Goal: Transaction & Acquisition: Purchase product/service

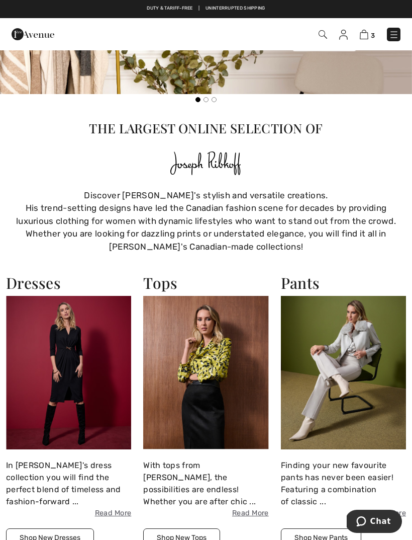
scroll to position [340, 0]
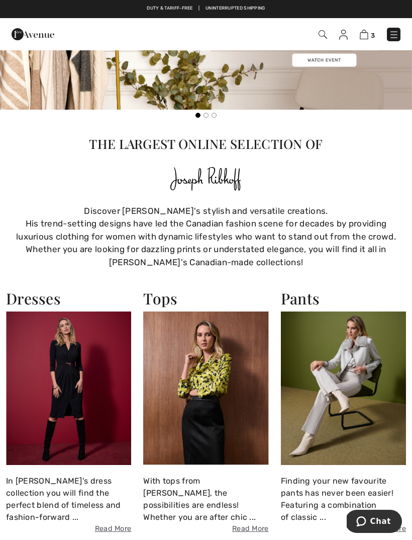
click at [323, 35] on img at bounding box center [323, 34] width 9 height 9
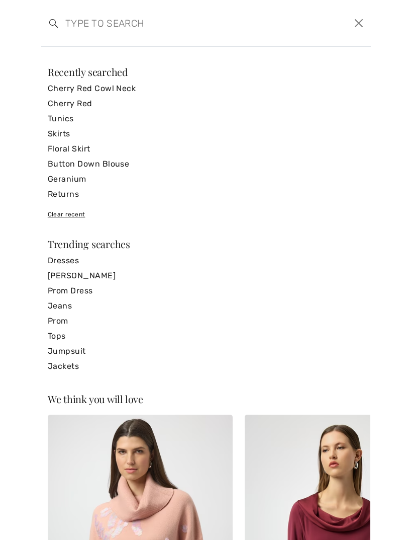
click at [90, 22] on input "search" at bounding box center [171, 23] width 226 height 30
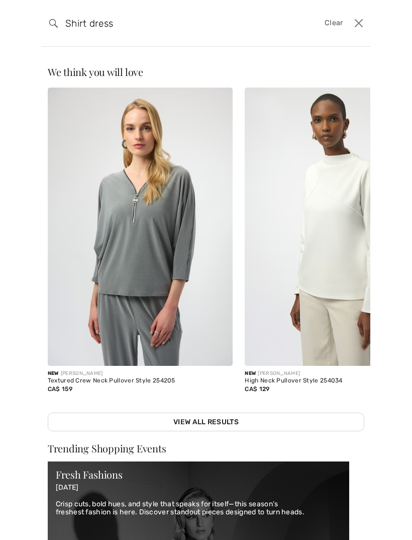
type input "Shirt dress"
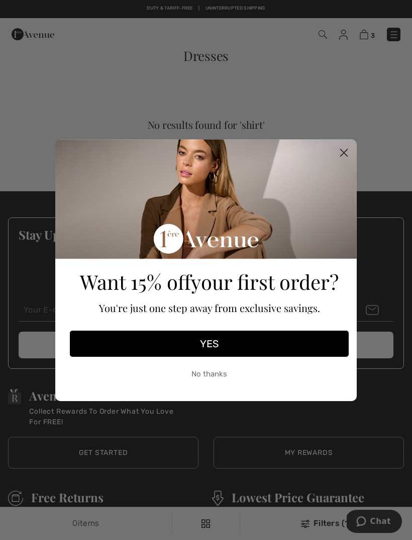
click at [346, 154] on icon "Close dialog" at bounding box center [344, 152] width 7 height 7
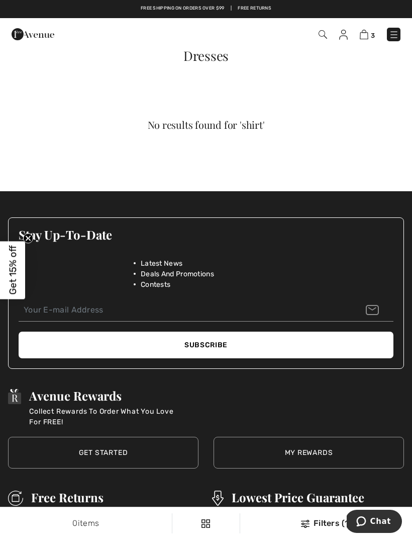
click at [324, 38] on img at bounding box center [323, 34] width 9 height 9
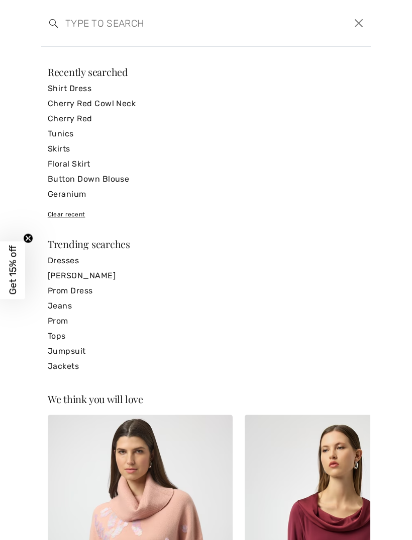
click at [359, 26] on button "Close" at bounding box center [360, 23] width 16 height 16
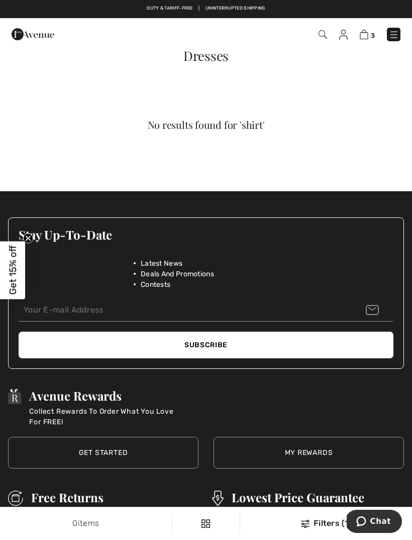
click at [392, 39] on img at bounding box center [394, 35] width 10 height 10
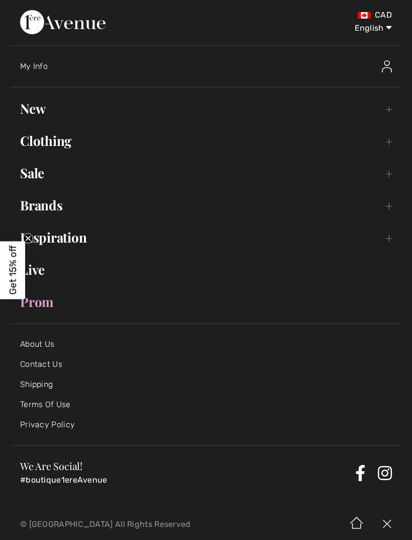
click at [44, 177] on link "Sale Toggle submenu" at bounding box center [206, 173] width 392 height 22
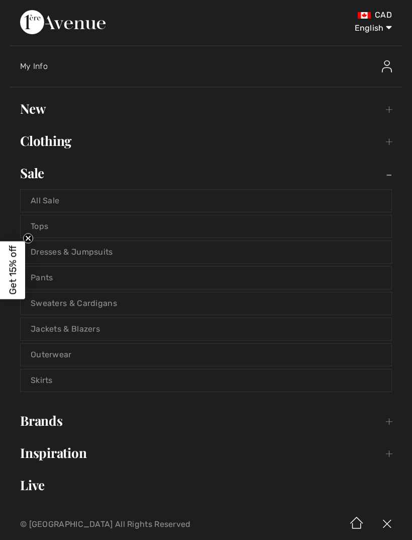
click at [74, 256] on link "Dresses & Jumpsuits" at bounding box center [206, 252] width 371 height 22
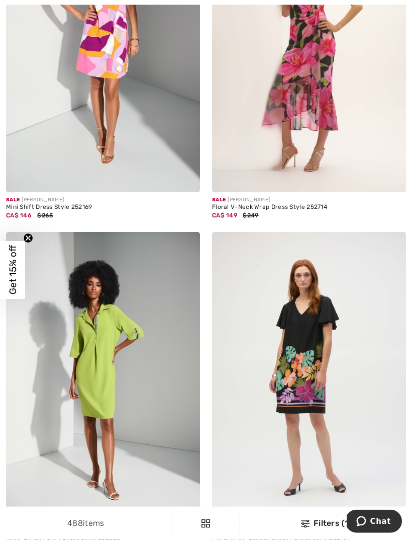
scroll to position [5576, 0]
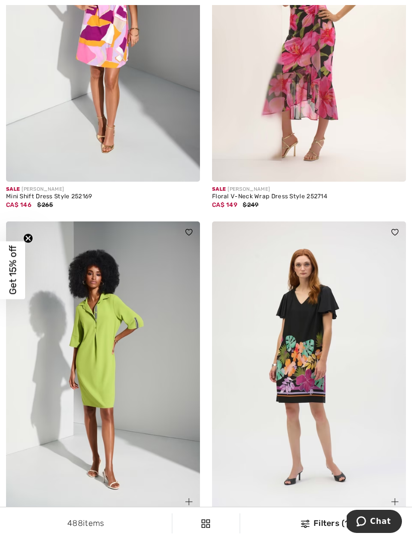
click at [106, 346] on img at bounding box center [103, 366] width 194 height 291
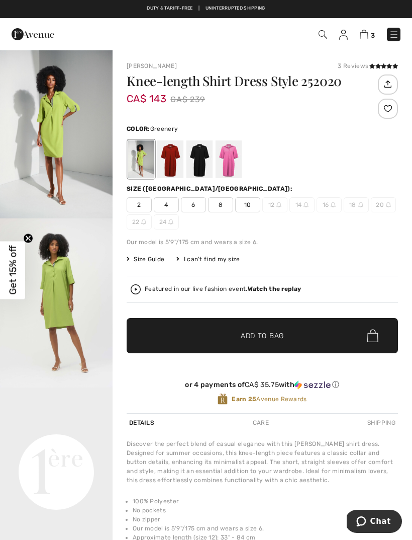
click at [270, 291] on strong "Watch the replay" at bounding box center [275, 288] width 54 height 7
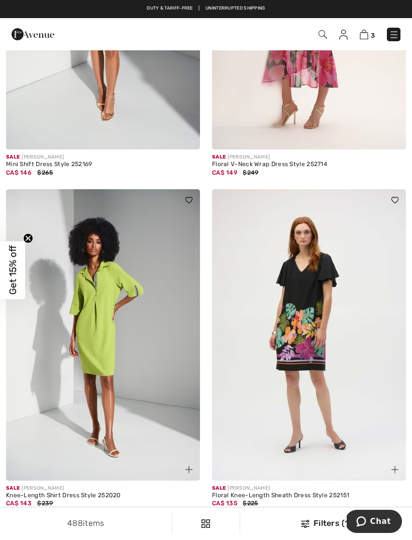
click at [131, 374] on img at bounding box center [103, 334] width 194 height 291
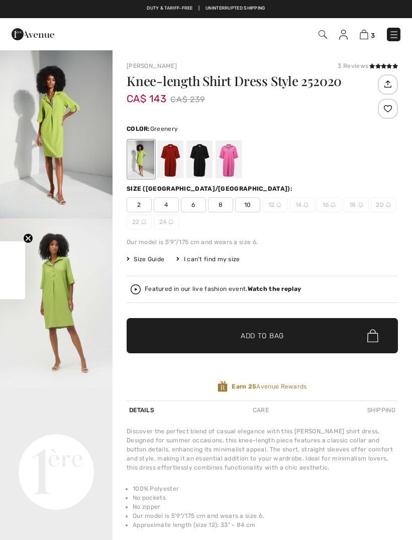
checkbox input "true"
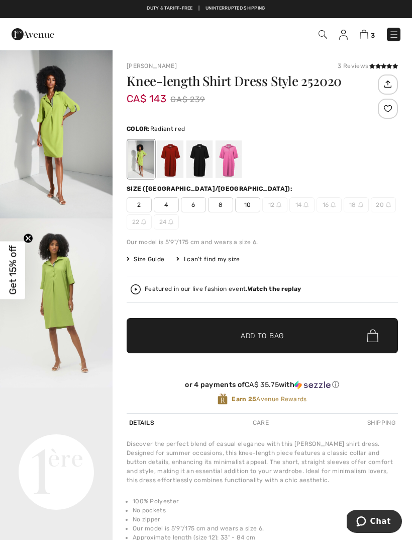
click at [180, 163] on div at bounding box center [170, 159] width 26 height 38
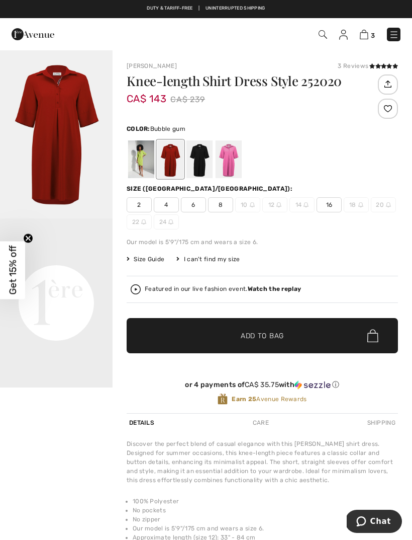
click at [238, 162] on div at bounding box center [229, 159] width 26 height 38
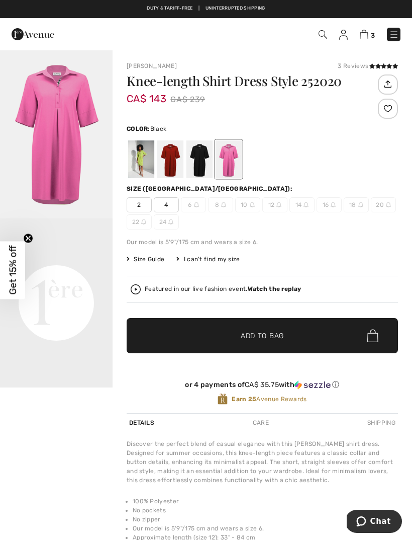
click at [207, 168] on div at bounding box center [200, 159] width 26 height 38
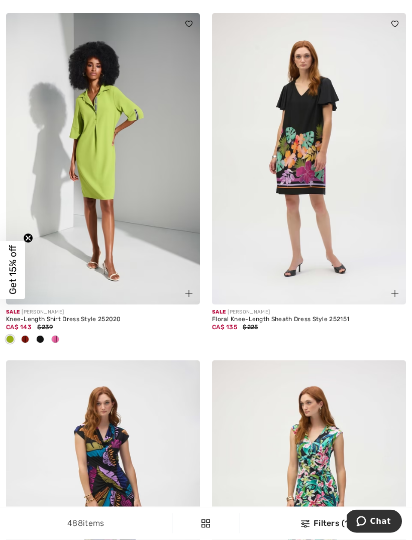
scroll to position [5784, 0]
click at [308, 111] on img at bounding box center [309, 158] width 194 height 291
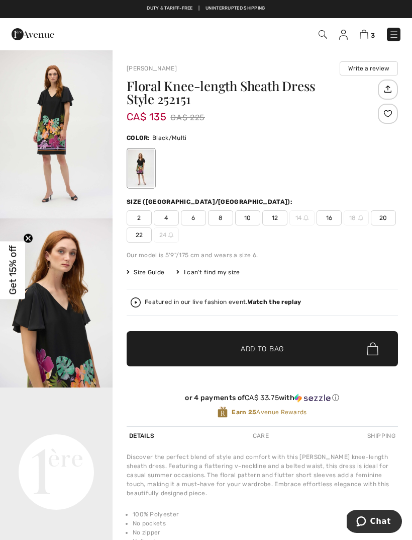
click at [271, 305] on strong "Watch the replay" at bounding box center [275, 301] width 54 height 7
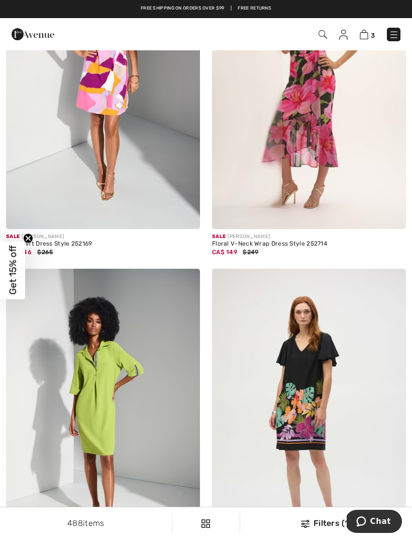
scroll to position [5528, 0]
click at [313, 407] on img at bounding box center [309, 414] width 194 height 291
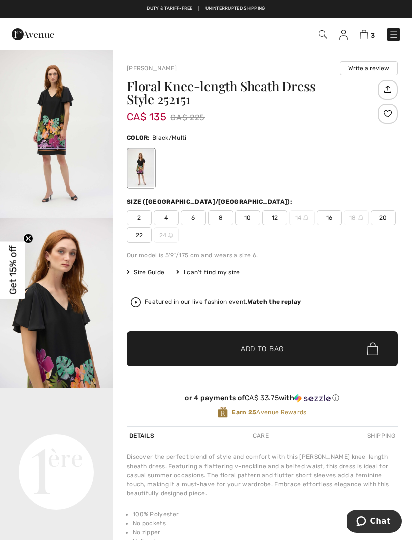
click at [277, 301] on strong "Watch the replay" at bounding box center [275, 301] width 54 height 7
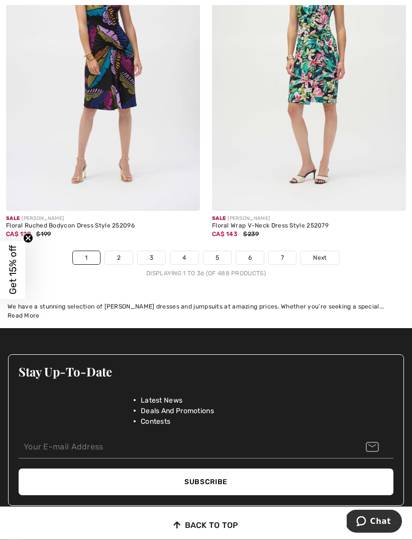
scroll to position [6225, 0]
click at [319, 253] on span "Next" at bounding box center [320, 257] width 14 height 9
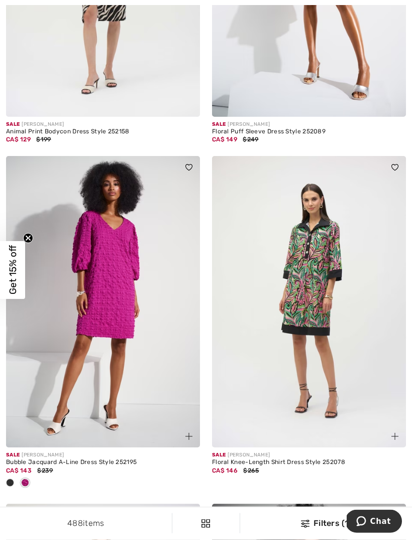
scroll to position [953, 0]
click at [105, 293] on img at bounding box center [103, 301] width 194 height 291
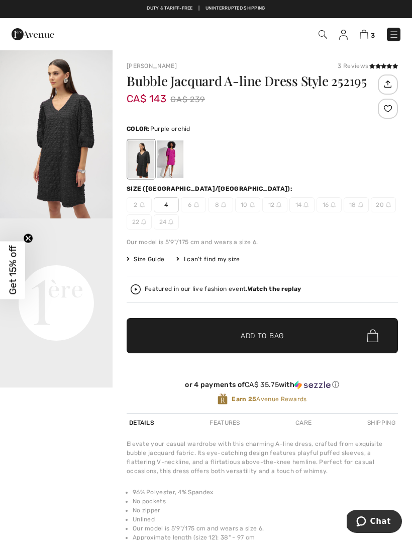
click at [174, 159] on div at bounding box center [170, 159] width 26 height 38
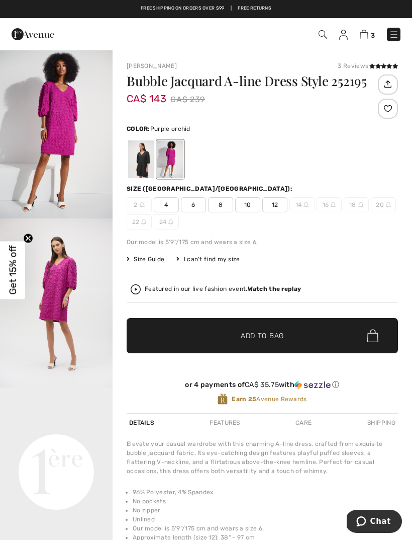
click at [279, 291] on strong "Watch the replay" at bounding box center [275, 288] width 54 height 7
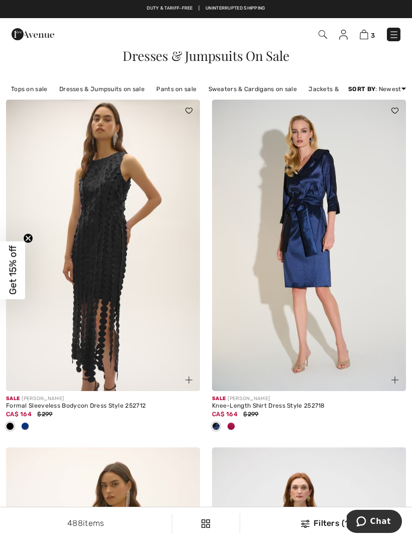
click at [327, 34] on img at bounding box center [323, 34] width 9 height 9
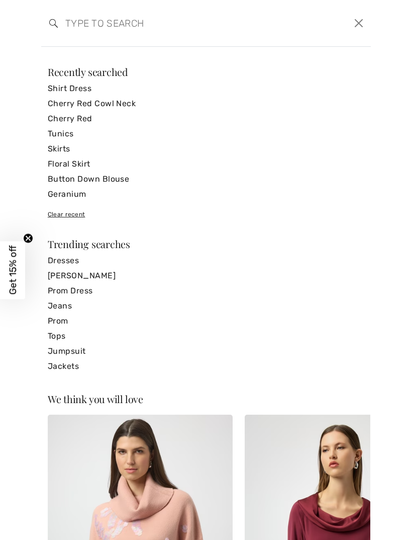
click at [97, 23] on input "search" at bounding box center [171, 23] width 226 height 30
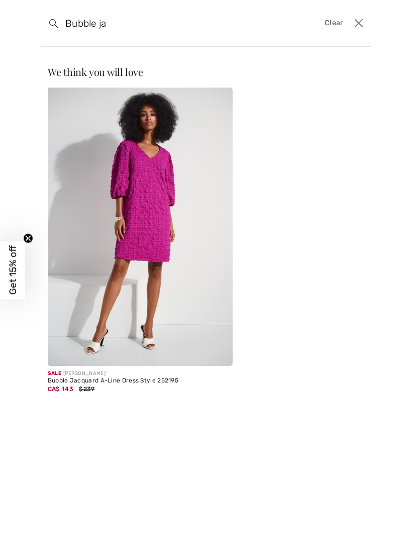
type input "Bubble ja"
click at [179, 287] on img at bounding box center [141, 227] width 186 height 278
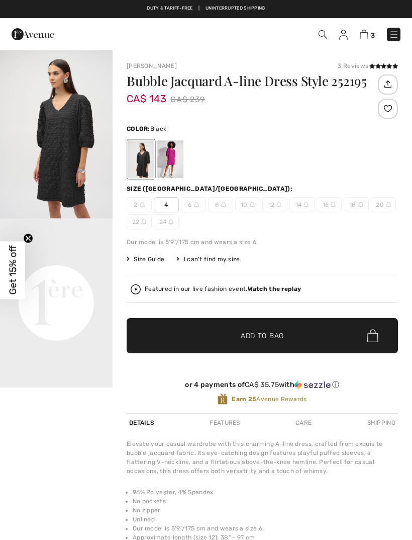
checkbox input "true"
click at [278, 291] on strong "Watch the replay" at bounding box center [275, 288] width 54 height 7
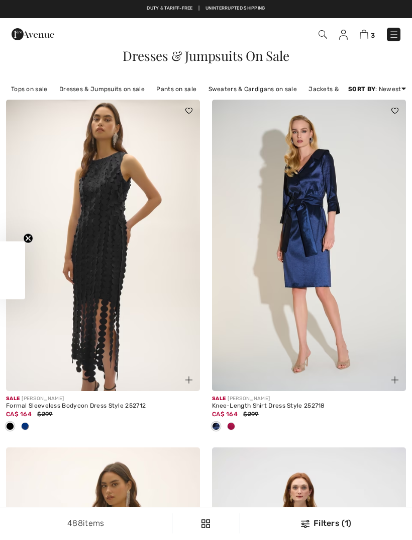
checkbox input "true"
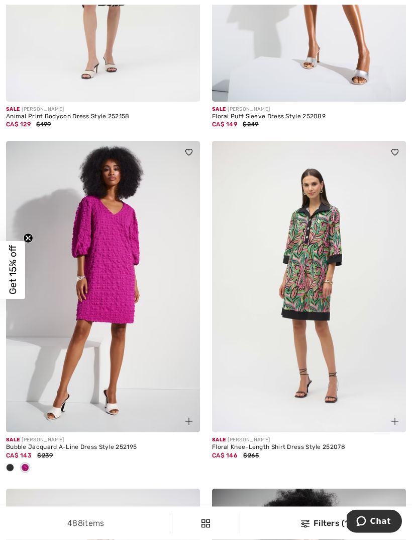
scroll to position [985, 0]
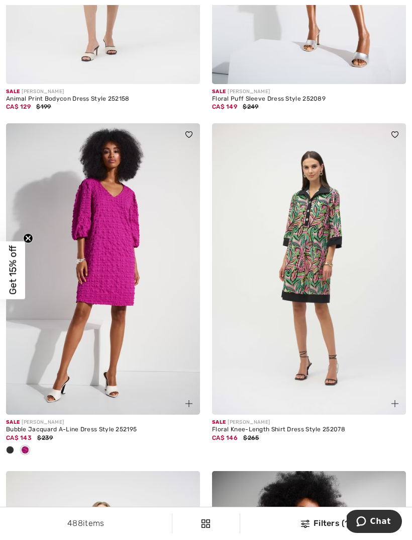
click at [83, 235] on img at bounding box center [103, 268] width 194 height 291
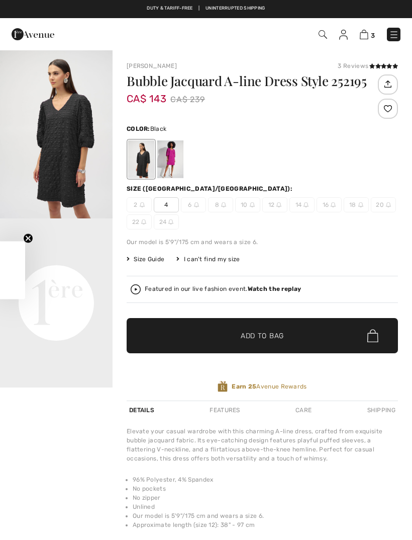
checkbox input "true"
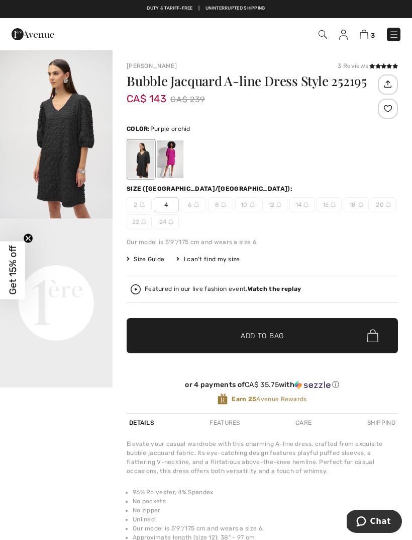
click at [173, 163] on div at bounding box center [170, 159] width 26 height 38
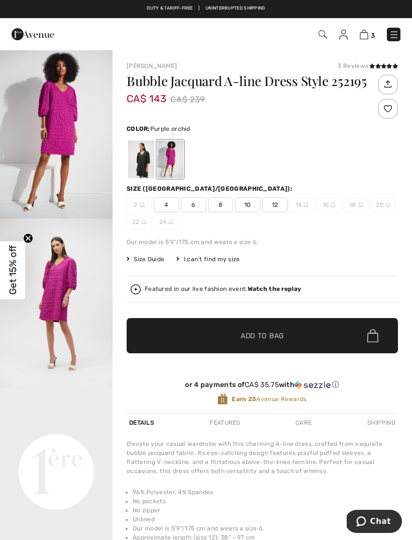
click at [276, 206] on span "12" at bounding box center [275, 204] width 25 height 15
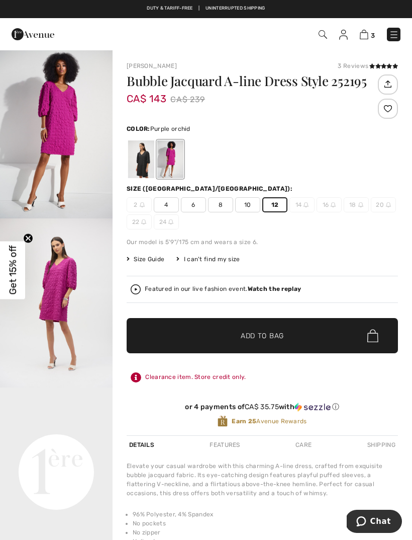
click at [268, 334] on span "Add to Bag" at bounding box center [262, 335] width 43 height 11
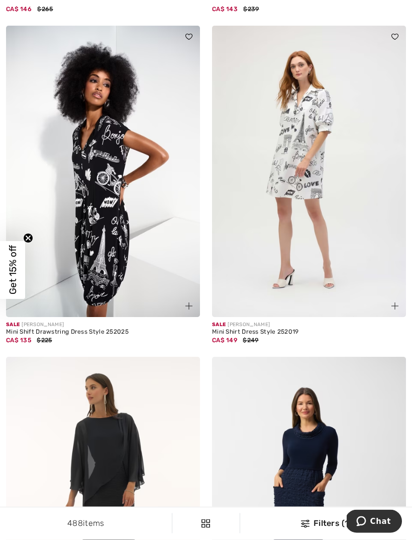
scroll to position [5290, 0]
click at [299, 130] on img at bounding box center [309, 171] width 194 height 291
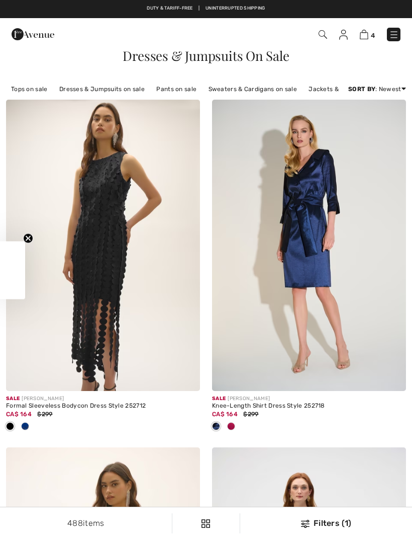
checkbox input "true"
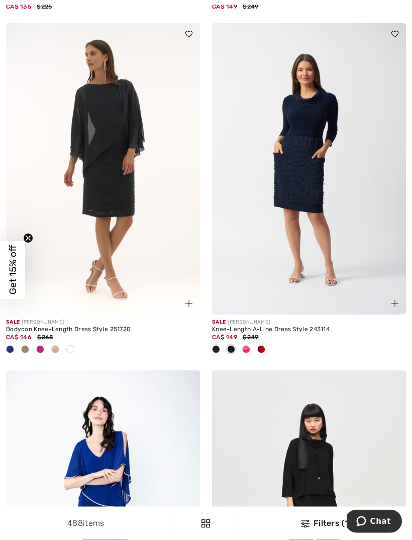
scroll to position [5627, 0]
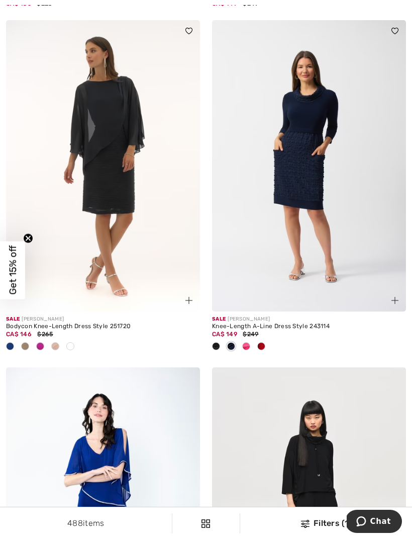
click at [267, 344] on div at bounding box center [261, 347] width 15 height 17
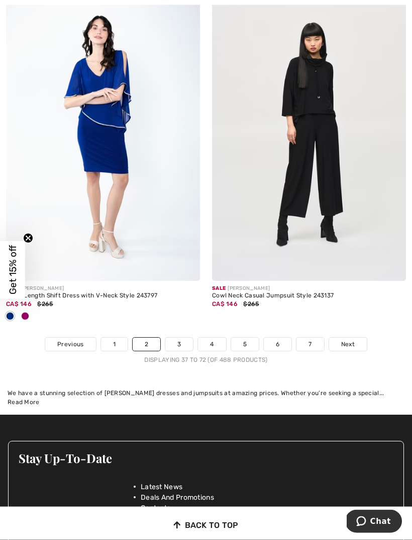
scroll to position [6005, 0]
click at [350, 340] on span "Next" at bounding box center [349, 344] width 14 height 9
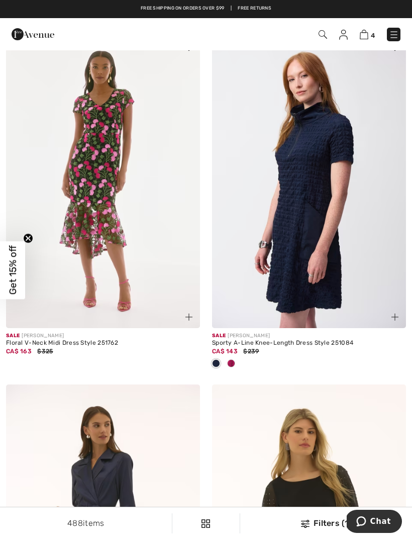
scroll to position [2529, 0]
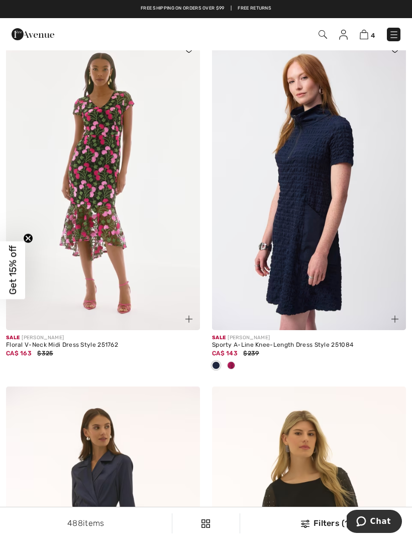
click at [238, 365] on div at bounding box center [231, 366] width 15 height 17
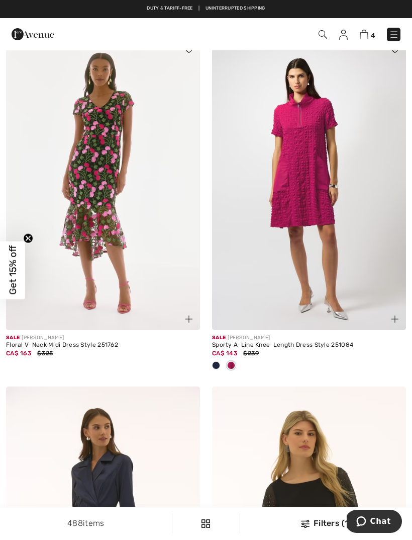
click at [291, 134] on img at bounding box center [309, 184] width 194 height 291
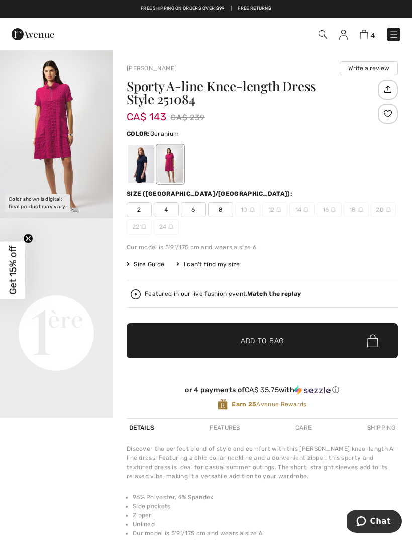
click at [175, 165] on div at bounding box center [170, 164] width 26 height 38
click at [150, 175] on div at bounding box center [141, 164] width 26 height 38
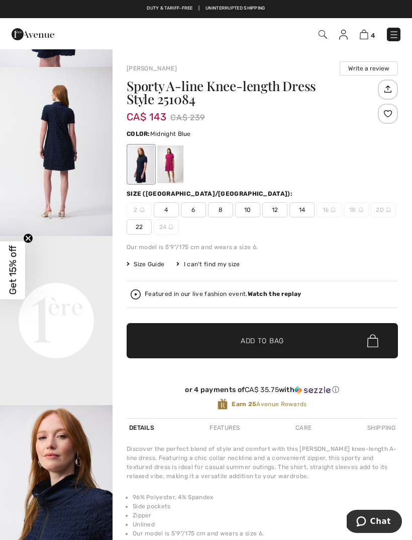
scroll to position [155, 0]
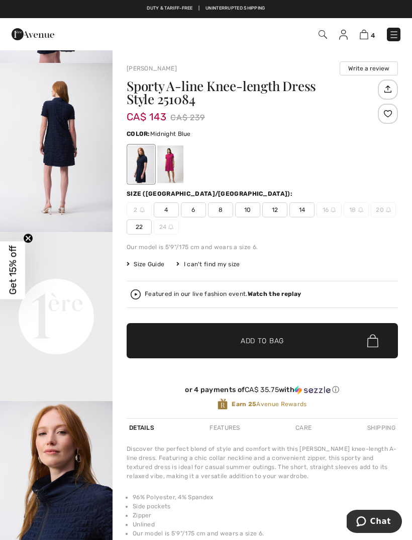
click at [284, 295] on strong "Watch the replay" at bounding box center [275, 293] width 54 height 7
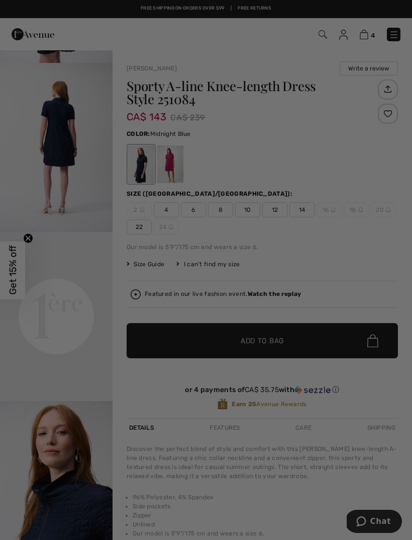
scroll to position [0, 0]
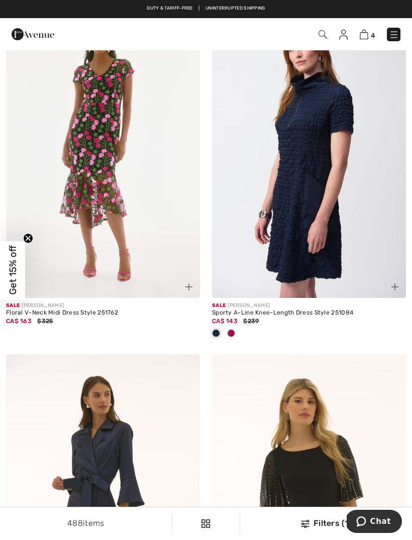
click at [315, 187] on img at bounding box center [309, 152] width 194 height 291
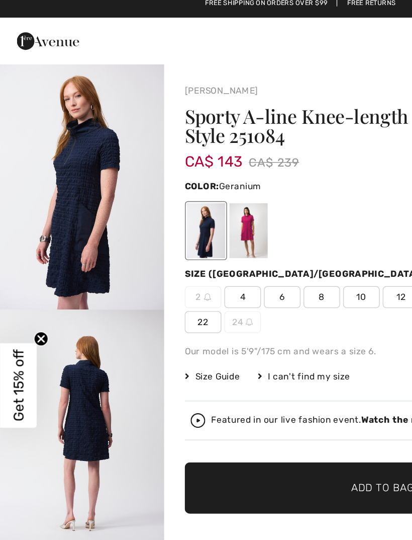
click at [175, 161] on div at bounding box center [170, 164] width 26 height 38
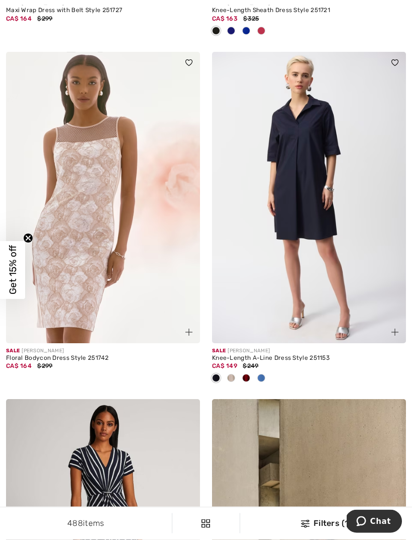
scroll to position [3226, 0]
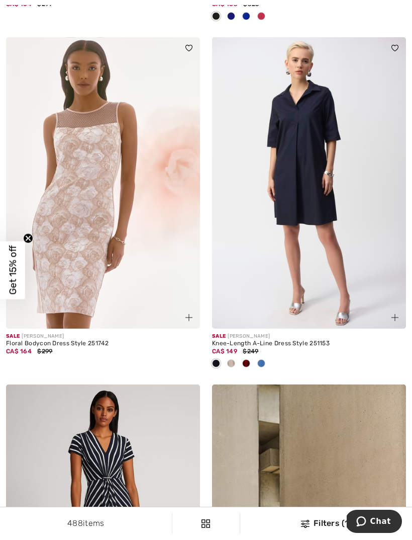
click at [296, 138] on img at bounding box center [309, 182] width 194 height 291
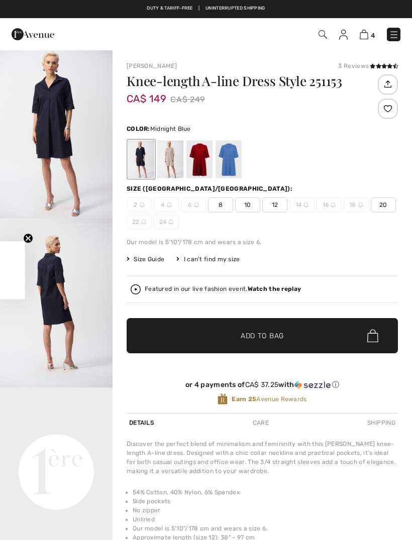
checkbox input "true"
click at [234, 162] on div at bounding box center [229, 159] width 26 height 38
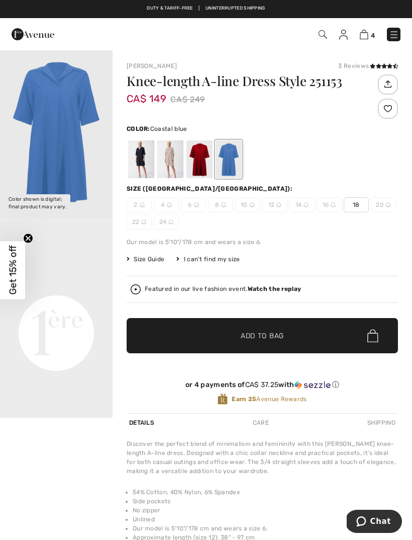
click at [205, 164] on div at bounding box center [200, 159] width 26 height 38
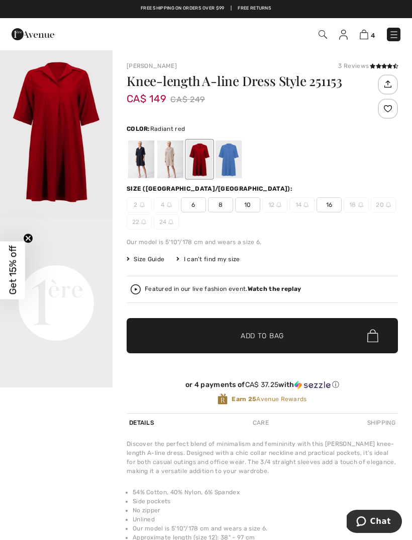
scroll to position [19, 0]
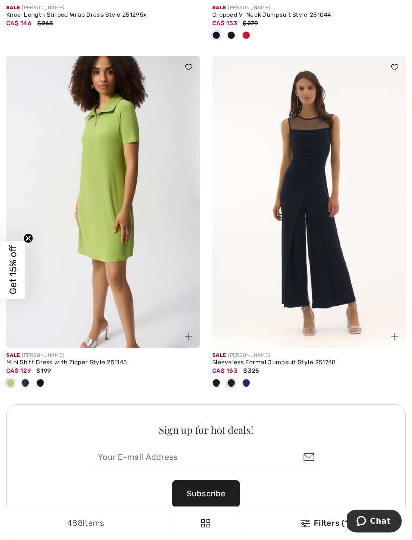
scroll to position [3902, 0]
click at [86, 212] on img at bounding box center [103, 201] width 194 height 291
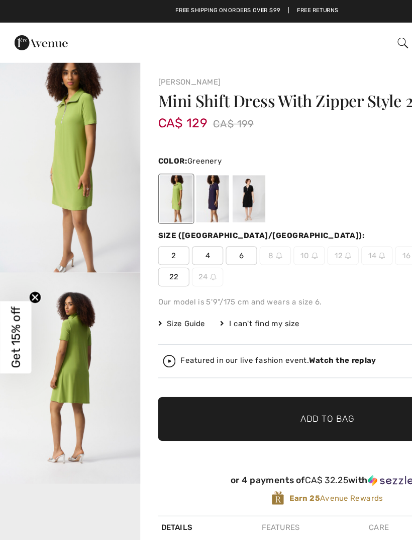
click at [277, 290] on strong "Watch the replay" at bounding box center [275, 288] width 54 height 7
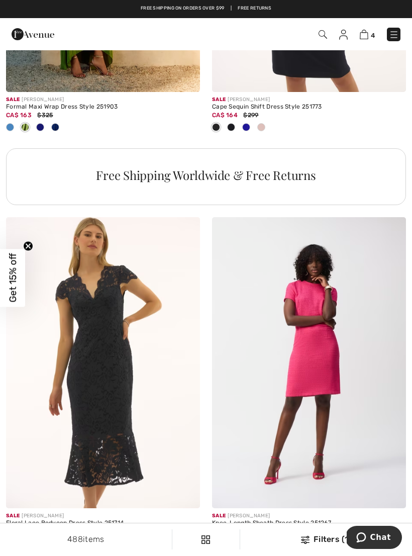
scroll to position [1992, 0]
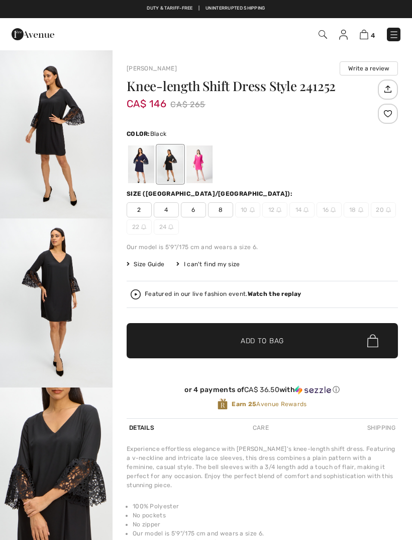
checkbox input "true"
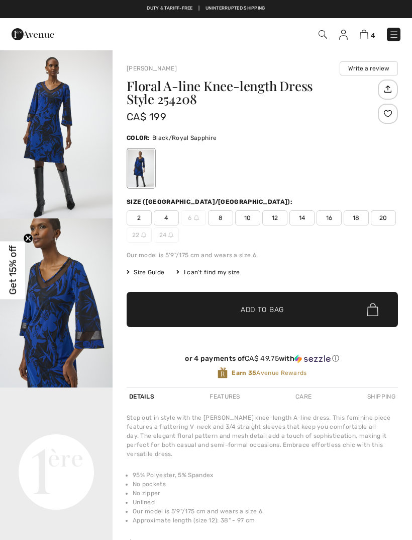
checkbox input "true"
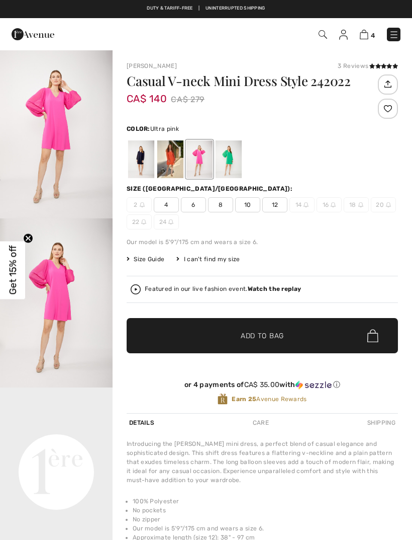
checkbox input "true"
